Goal: Find specific page/section: Find specific page/section

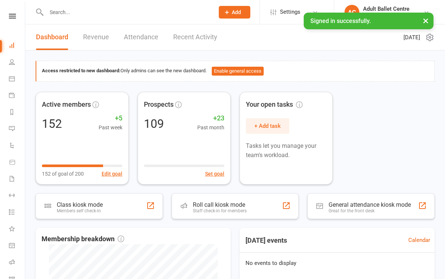
click at [187, 41] on link "Recent Activity" at bounding box center [195, 37] width 44 height 26
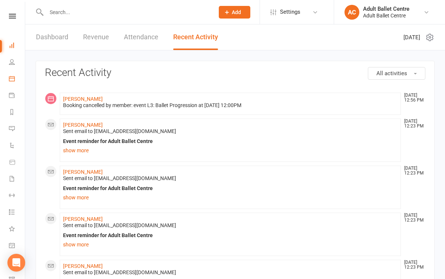
click at [17, 80] on link "Calendar" at bounding box center [17, 79] width 17 height 17
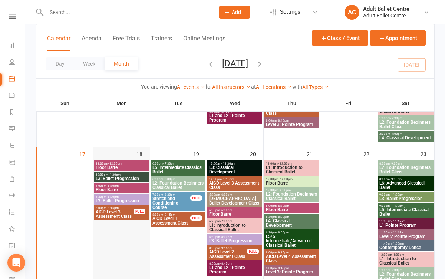
scroll to position [465, 0]
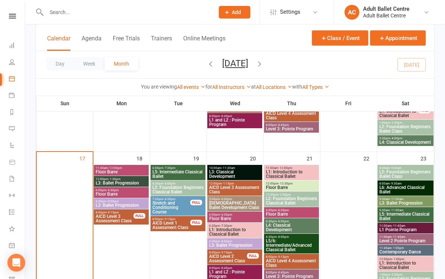
click at [116, 168] on span "- 12:00pm" at bounding box center [115, 168] width 14 height 3
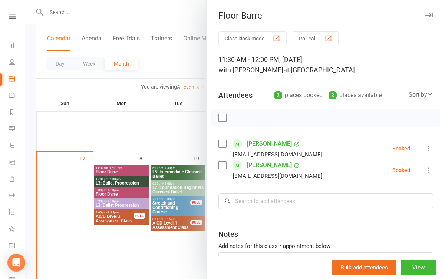
click at [115, 181] on div at bounding box center [235, 139] width 420 height 279
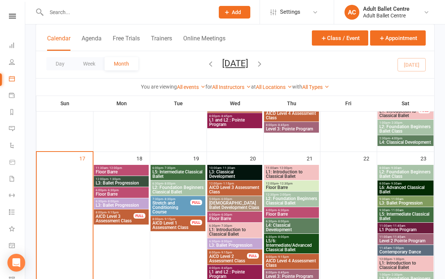
click at [112, 182] on span "L3: Ballet Progression" at bounding box center [121, 183] width 52 height 4
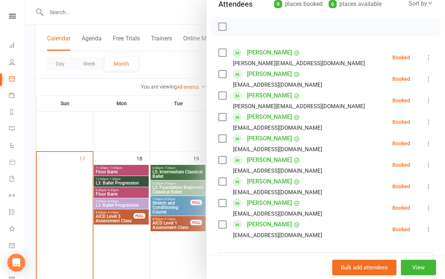
scroll to position [91, 0]
click at [121, 182] on div at bounding box center [235, 139] width 420 height 279
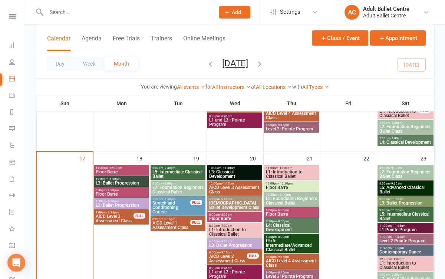
click at [105, 184] on span "L3: Ballet Progression" at bounding box center [121, 183] width 52 height 4
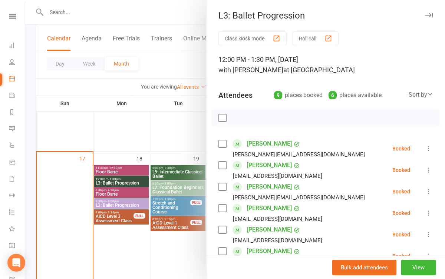
click at [129, 191] on div at bounding box center [235, 139] width 420 height 279
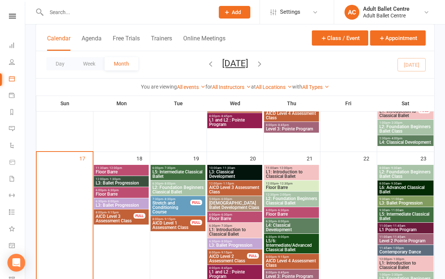
click at [122, 193] on span "Floor Barre" at bounding box center [121, 194] width 52 height 4
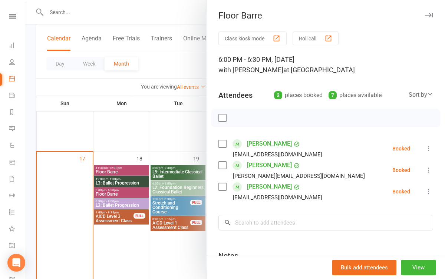
click at [121, 205] on div at bounding box center [235, 139] width 420 height 279
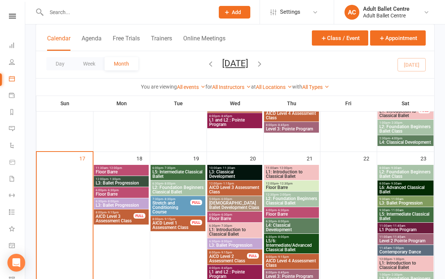
click at [116, 204] on span "L3: Ballet Progression" at bounding box center [121, 205] width 52 height 4
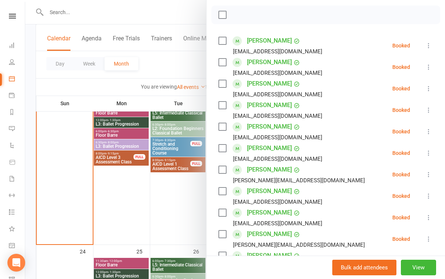
scroll to position [45, 0]
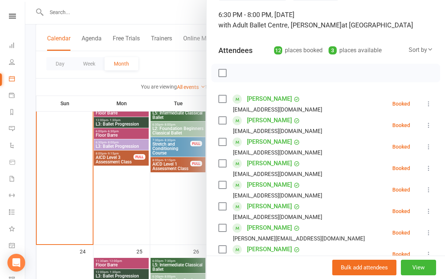
click at [188, 212] on div at bounding box center [235, 139] width 420 height 279
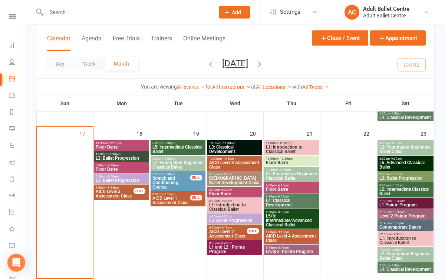
scroll to position [489, 0]
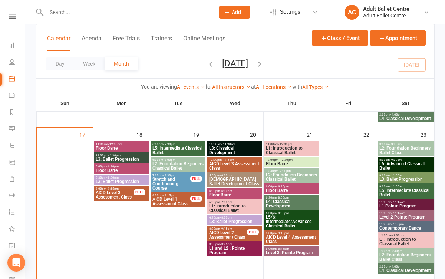
click at [180, 151] on span "L5: Intermediate Classical Ballet" at bounding box center [178, 150] width 52 height 9
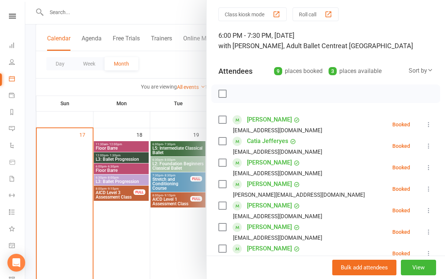
scroll to position [20, 0]
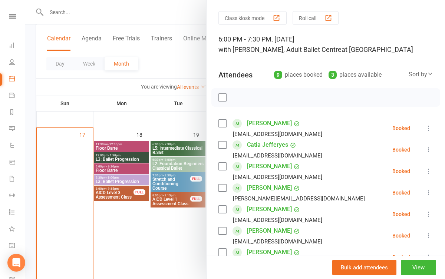
click at [182, 220] on div at bounding box center [235, 139] width 420 height 279
